Goal: Task Accomplishment & Management: Use online tool/utility

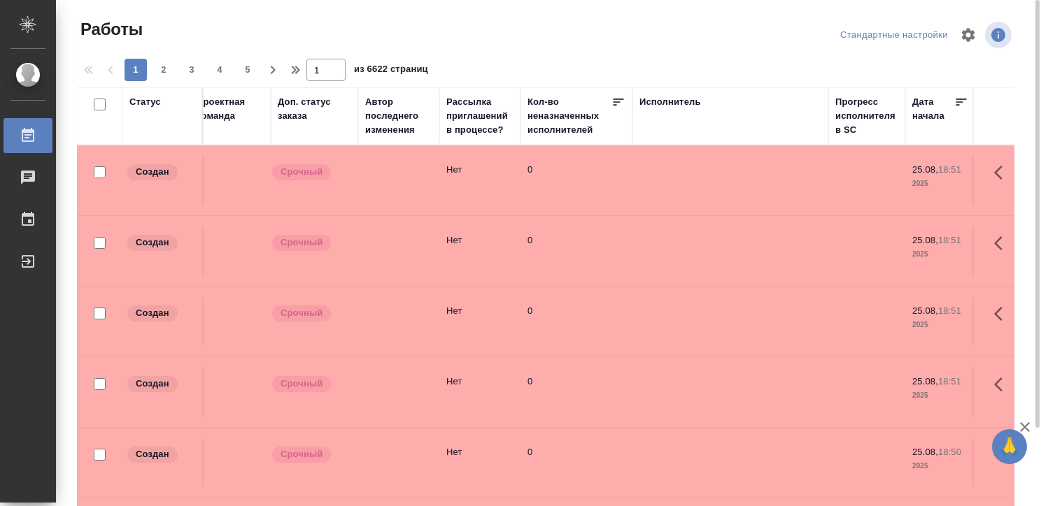
scroll to position [0, 501]
click at [662, 95] on div "Исполнитель" at bounding box center [670, 102] width 62 height 14
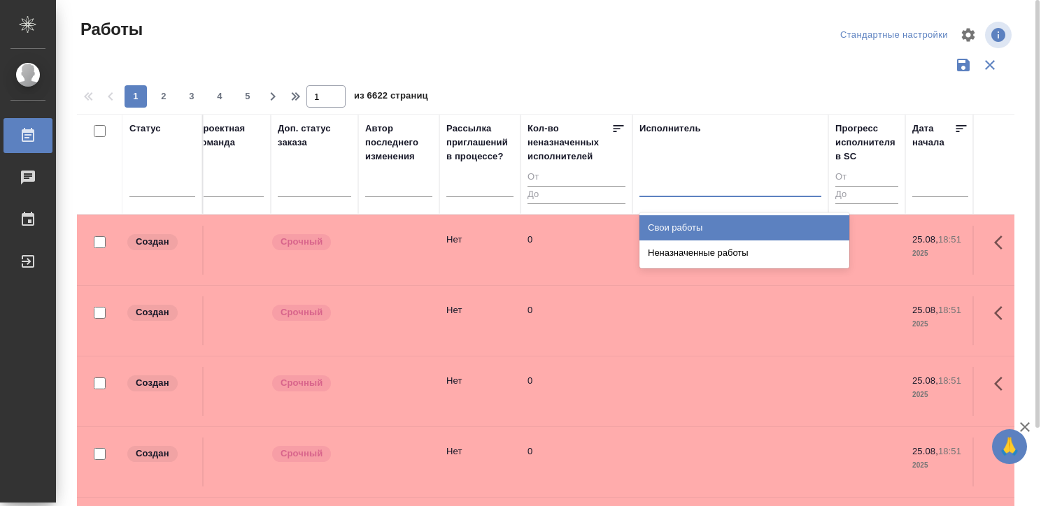
click at [655, 185] on div at bounding box center [730, 183] width 182 height 20
click at [660, 221] on div "Свои работы" at bounding box center [744, 227] width 210 height 25
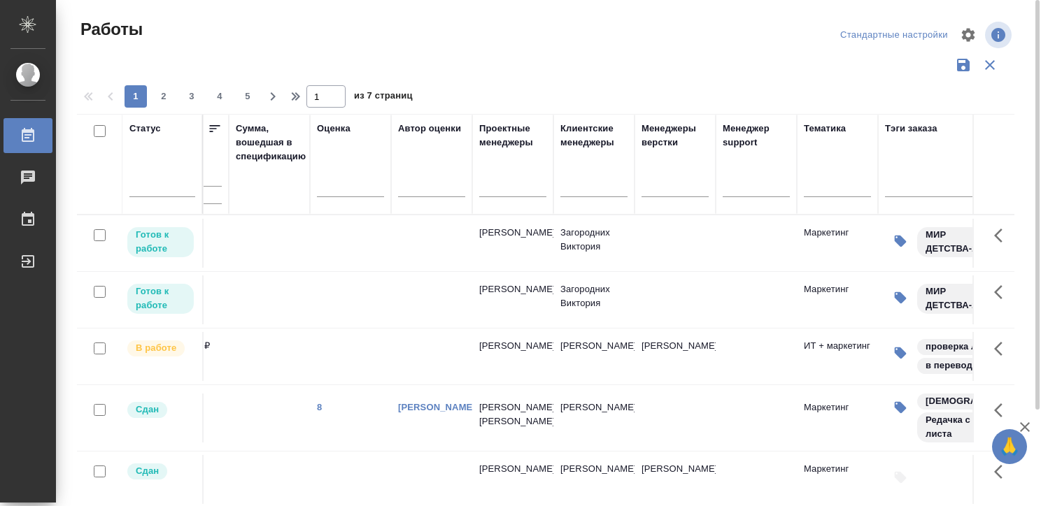
scroll to position [0, 1609]
click at [744, 348] on td at bounding box center [755, 356] width 81 height 49
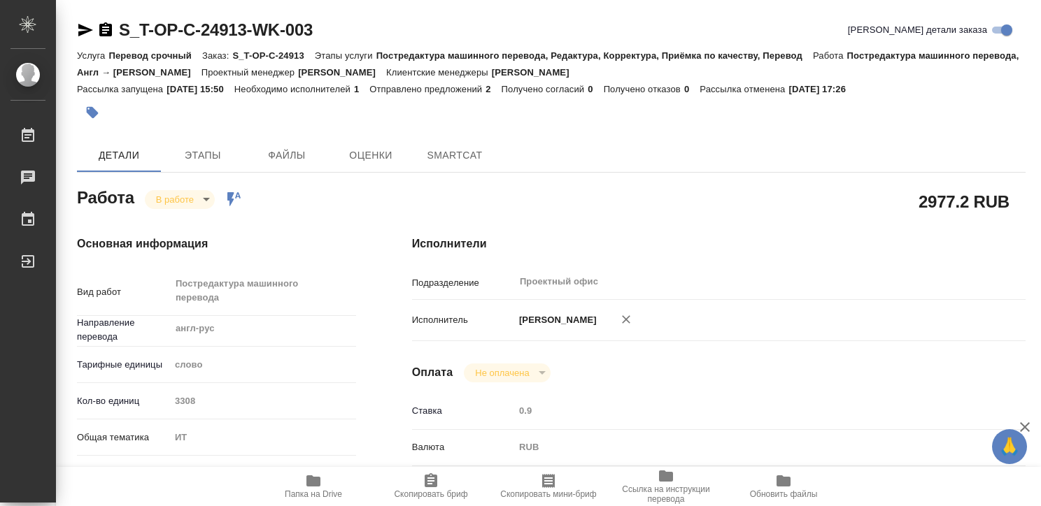
type textarea "x"
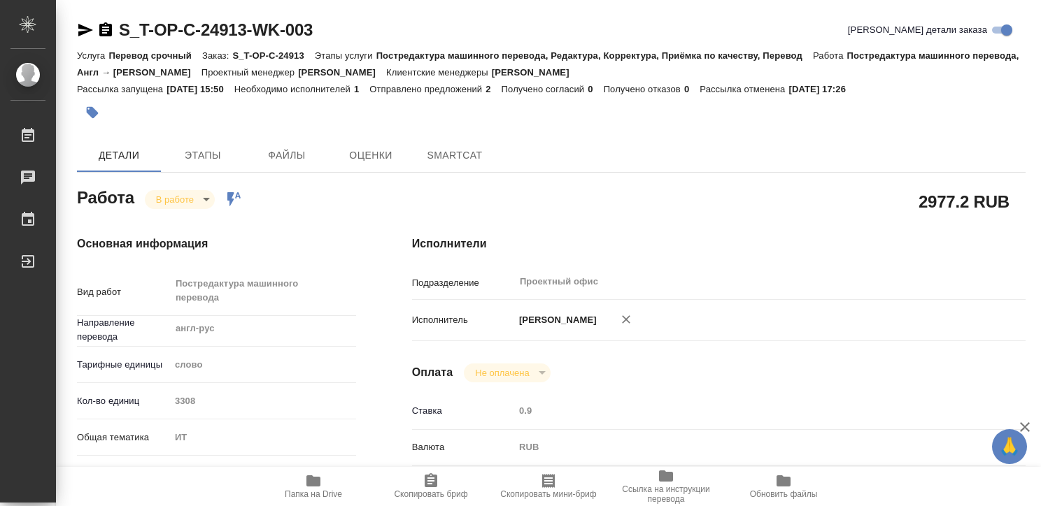
type textarea "x"
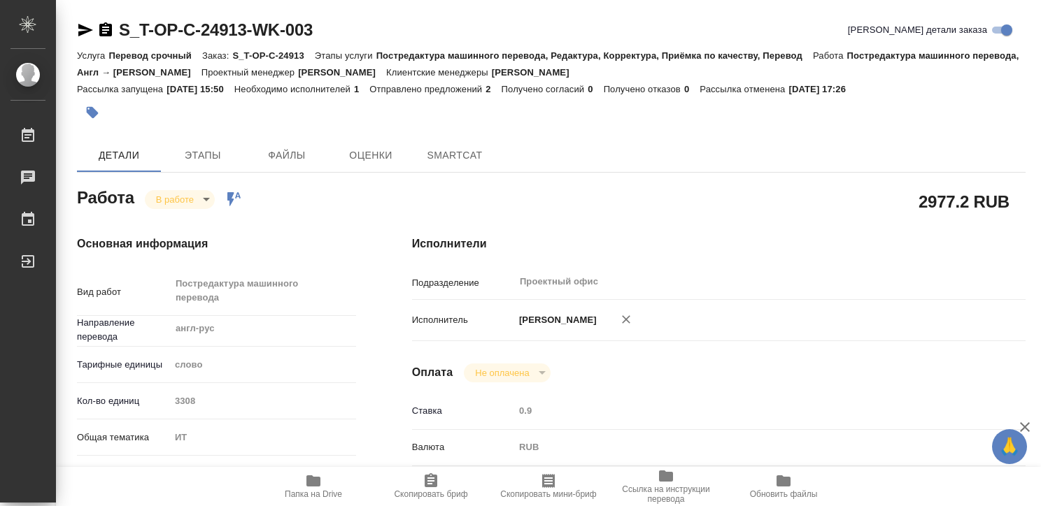
type textarea "x"
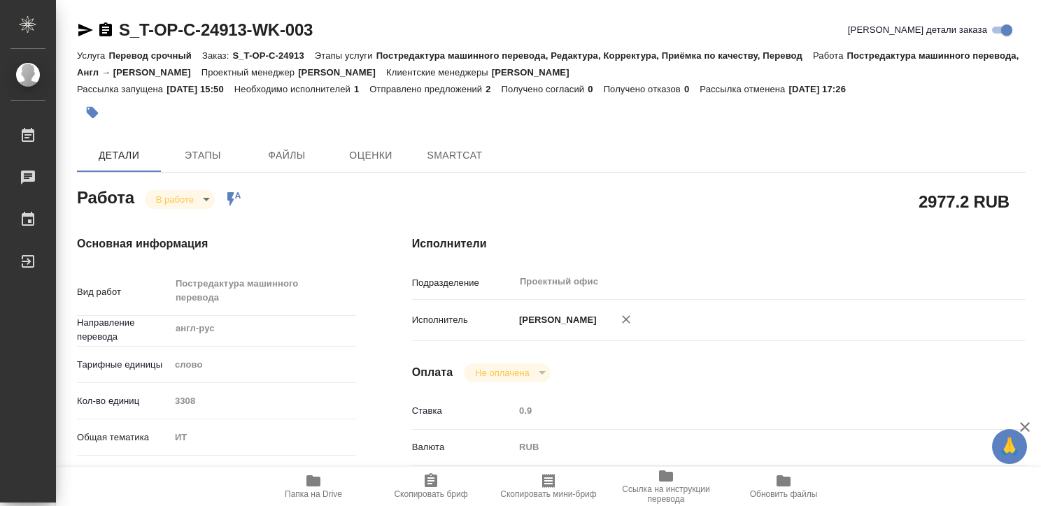
type textarea "x"
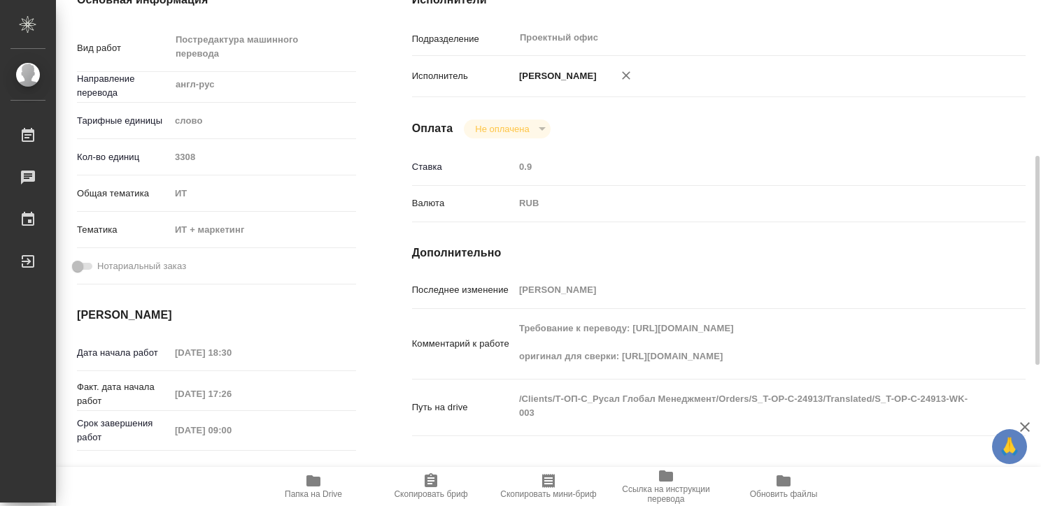
type textarea "x"
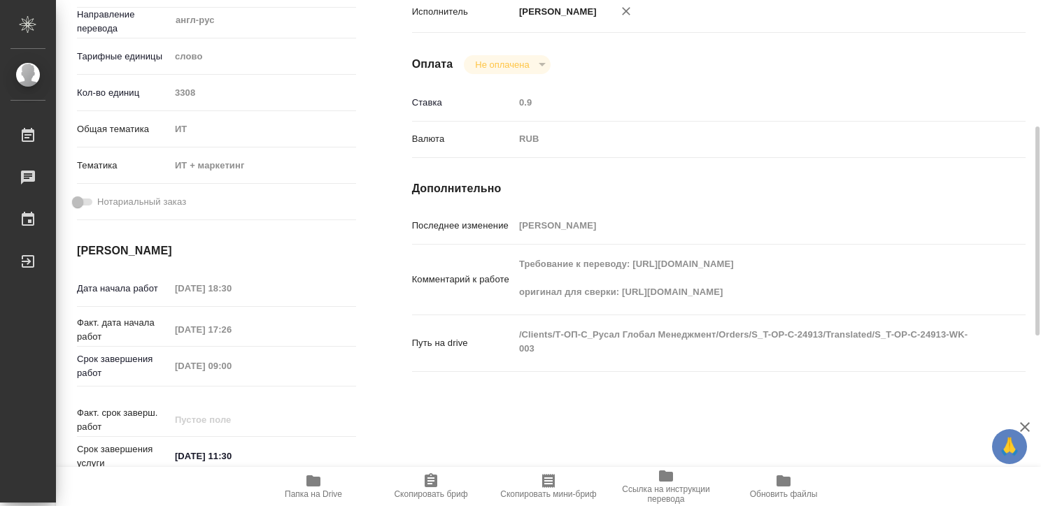
scroll to position [308, 0]
type textarea "x"
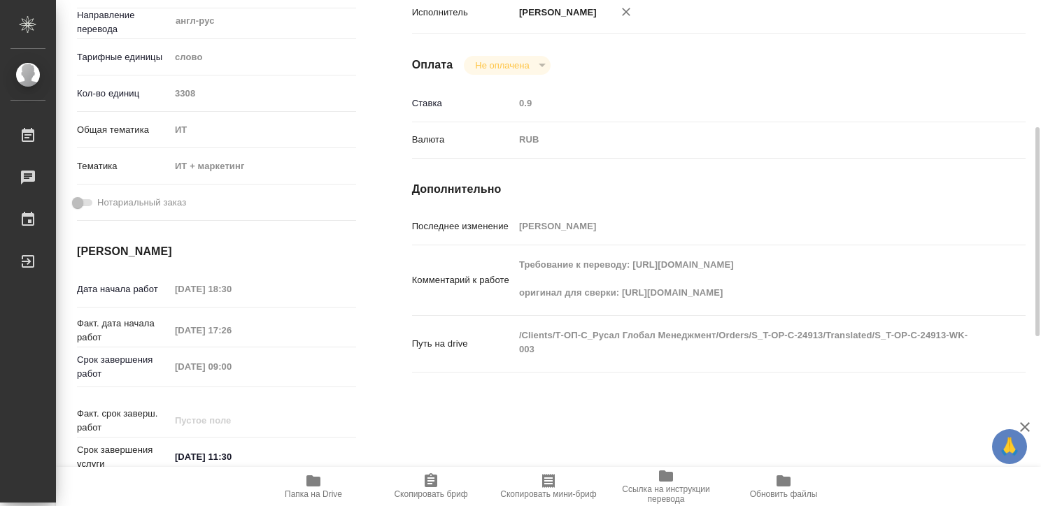
type textarea "x"
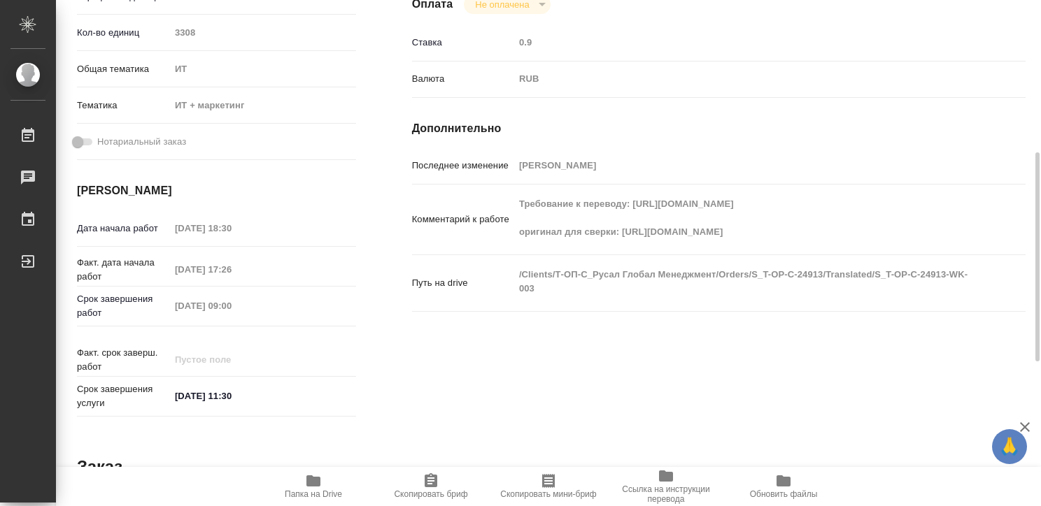
scroll to position [351, 0]
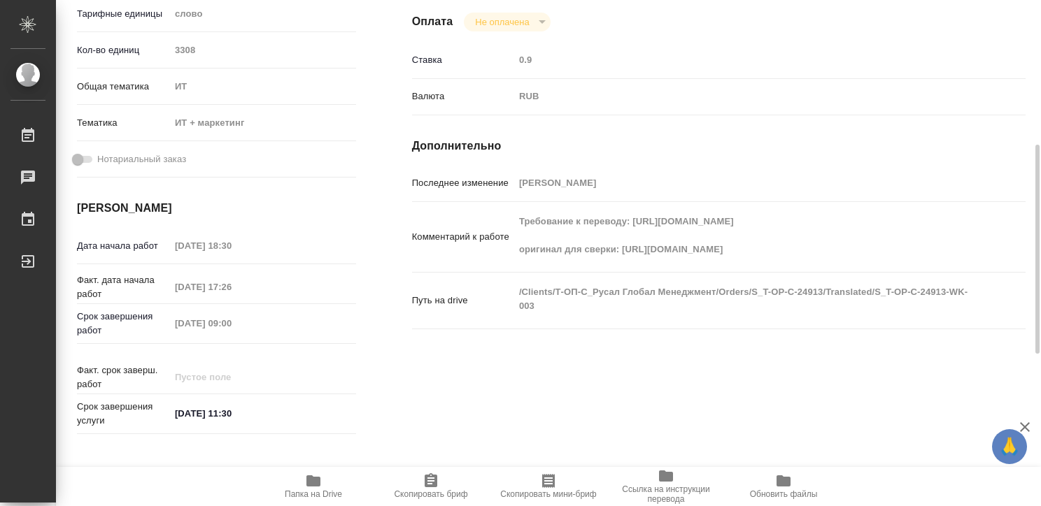
click at [594, 369] on div "Исполнители Подразделение Проектный офис ​ Исполнитель [PERSON_NAME] Не оплачен…" at bounding box center [718, 162] width 669 height 611
